Goal: Transaction & Acquisition: Purchase product/service

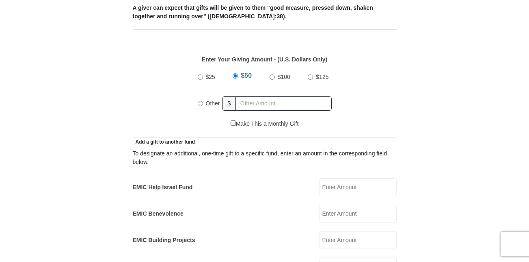
scroll to position [353, 0]
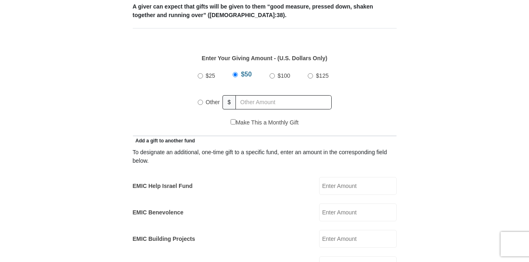
click at [345, 179] on input "EMIC Help Israel Fund" at bounding box center [358, 186] width 78 height 18
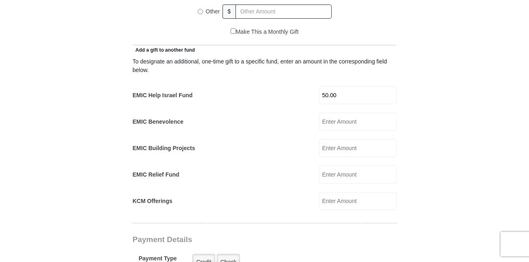
scroll to position [444, 0]
type input "50.00"
click at [340, 191] on input "KCM Offerings" at bounding box center [358, 200] width 78 height 18
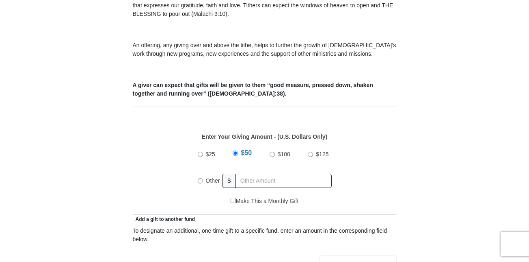
scroll to position [270, 0]
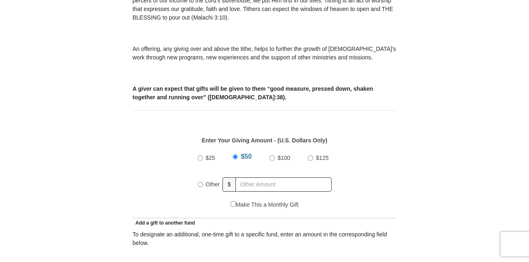
type input "50.00"
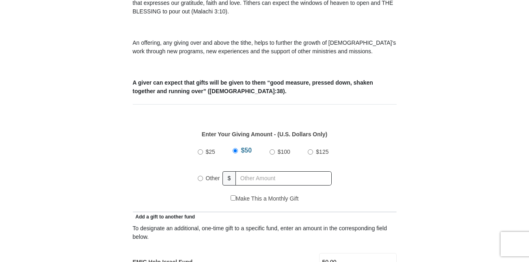
scroll to position [293, 0]
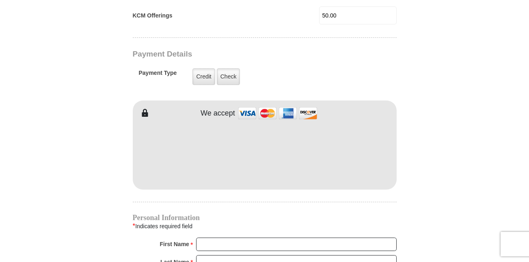
scroll to position [634, 0]
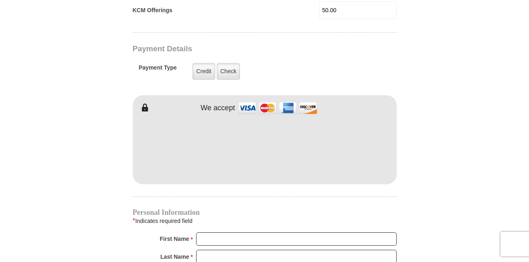
click at [412, 162] on form "[GEOGRAPHIC_DATA][DEMOGRAPHIC_DATA] Online Giving Because of gifts like yours, …" at bounding box center [264, 6] width 463 height 1215
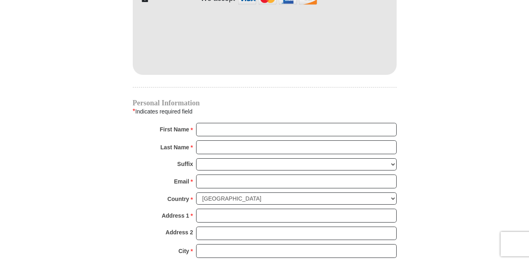
scroll to position [748, 0]
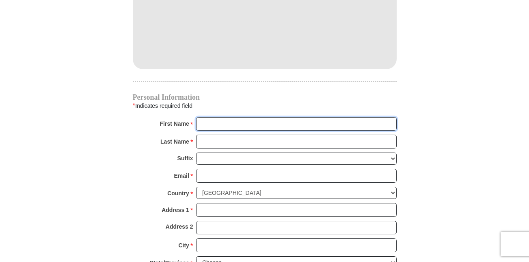
click at [270, 117] on input "First Name *" at bounding box center [296, 124] width 201 height 14
type input "[PERSON_NAME]"
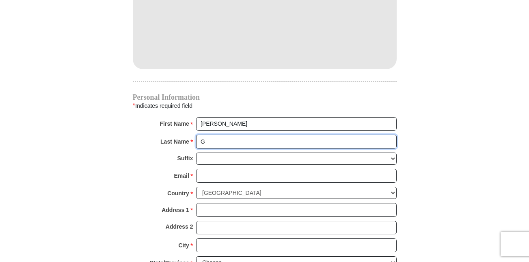
type input "[PERSON_NAME]"
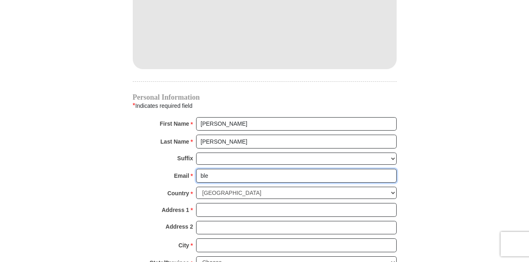
type input "[EMAIL_ADDRESS][DOMAIN_NAME]"
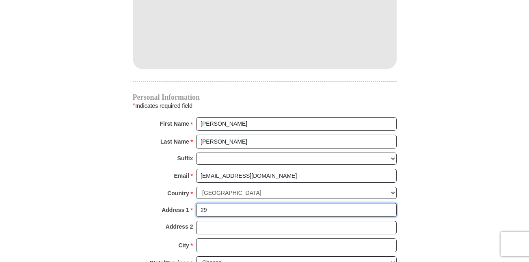
type input "[STREET_ADDRESS]"
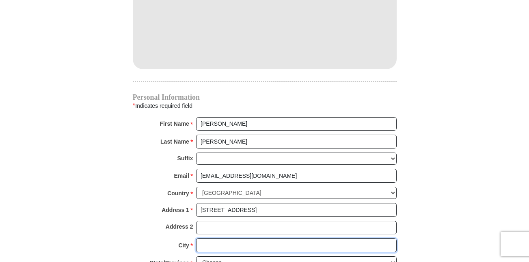
type input "[DEMOGRAPHIC_DATA]"
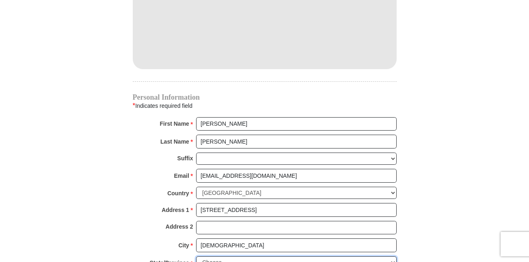
select select "[GEOGRAPHIC_DATA]"
type input "76504"
type input "2547214967"
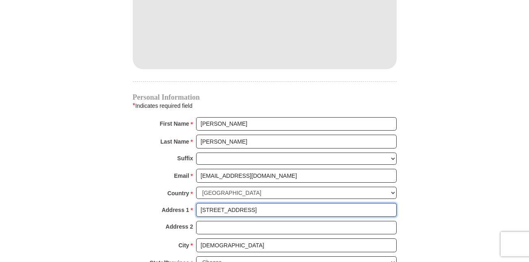
radio input "true"
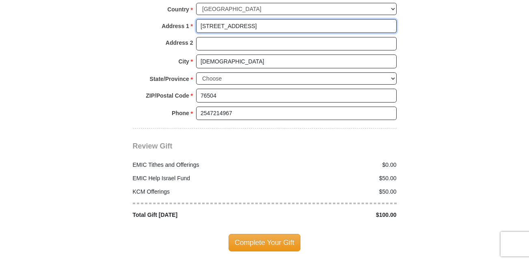
scroll to position [933, 0]
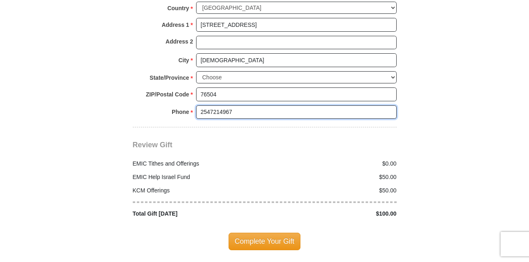
click at [251, 105] on input "2547214967" at bounding box center [296, 112] width 201 height 14
type input "2547214952"
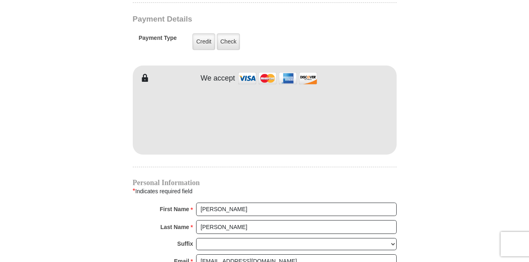
scroll to position [662, 0]
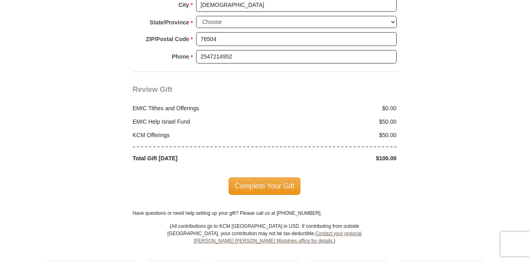
scroll to position [990, 0]
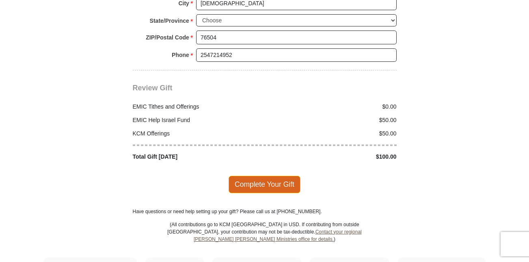
click at [279, 177] on span "Complete Your Gift" at bounding box center [265, 183] width 72 height 17
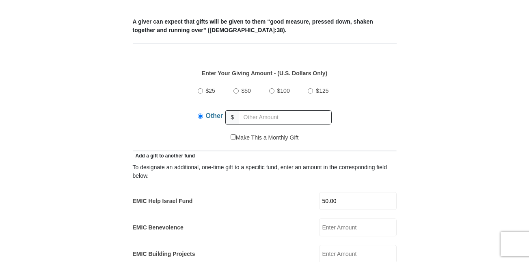
scroll to position [336, 0]
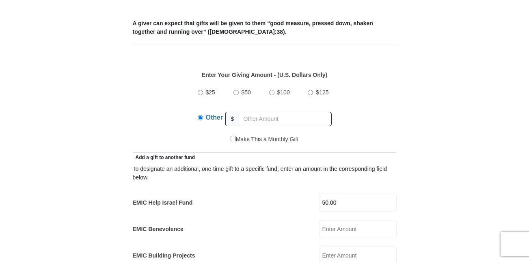
click at [236, 90] on input "$50" at bounding box center [236, 92] width 5 height 5
radio input "true"
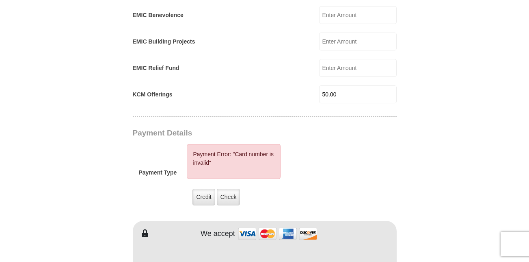
scroll to position [555, 0]
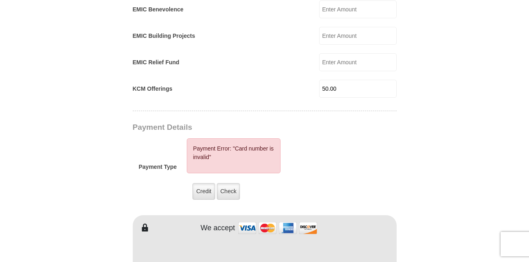
click at [435, 123] on form "[GEOGRAPHIC_DATA][DEMOGRAPHIC_DATA] Online Giving Because of gifts like yours, …" at bounding box center [264, 105] width 463 height 1256
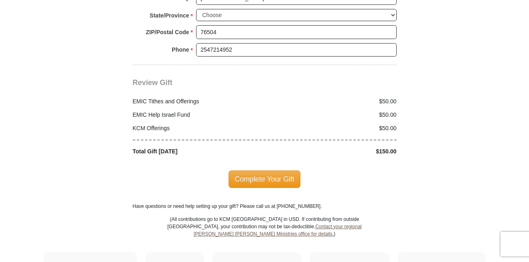
scroll to position [1037, 0]
click at [275, 170] on span "Complete Your Gift" at bounding box center [265, 178] width 72 height 17
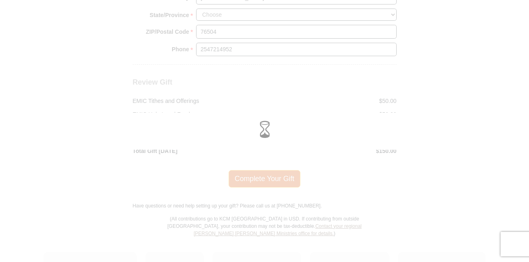
scroll to position [996, 0]
